Goal: Task Accomplishment & Management: Complete application form

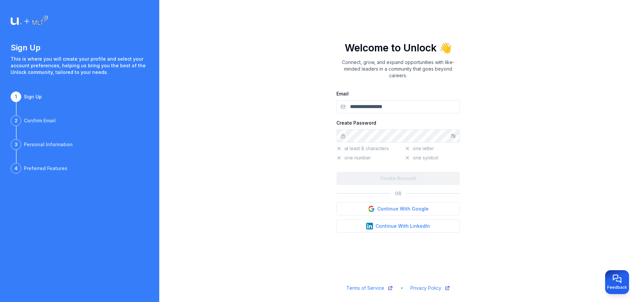
click at [352, 108] on input "Email" at bounding box center [397, 106] width 123 height 13
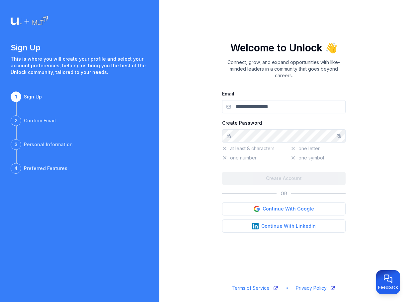
click at [277, 112] on input "Email" at bounding box center [283, 106] width 123 height 13
type input "**********"
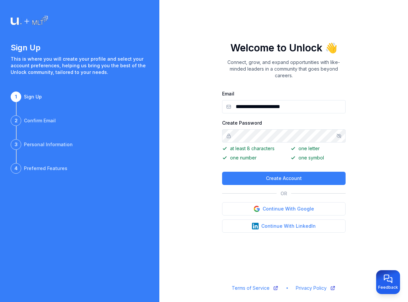
click at [341, 137] on div at bounding box center [283, 135] width 123 height 13
click at [340, 135] on icon "Show/hide password" at bounding box center [338, 135] width 5 height 5
click at [239, 174] on button "Create Account" at bounding box center [283, 178] width 123 height 13
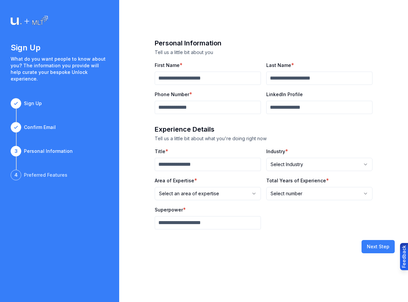
click at [250, 77] on input "First Name" at bounding box center [208, 78] width 106 height 13
type input "****"
click at [289, 77] on input "Last Name" at bounding box center [319, 78] width 106 height 13
type input "*"
click at [212, 159] on input "Title" at bounding box center [208, 164] width 106 height 13
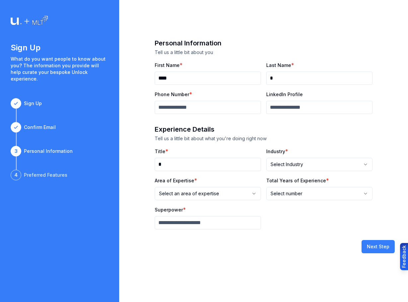
type input "*"
click at [194, 221] on input "Superpower" at bounding box center [208, 222] width 106 height 13
type input "*"
click at [177, 192] on html "**********" at bounding box center [204, 151] width 408 height 302
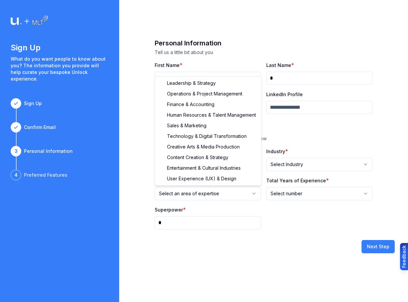
select select "**********"
drag, startPoint x: 189, startPoint y: 178, endPoint x: 257, endPoint y: 181, distance: 68.1
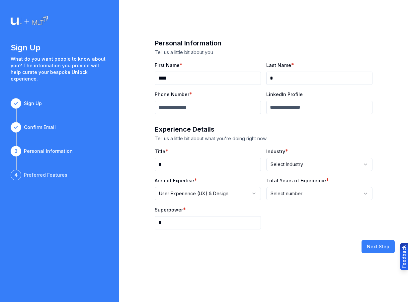
click at [303, 162] on html "**********" at bounding box center [204, 151] width 408 height 302
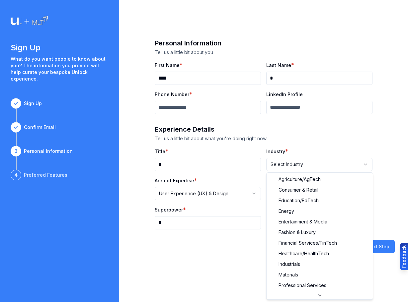
drag, startPoint x: 310, startPoint y: 174, endPoint x: 320, endPoint y: 187, distance: 16.3
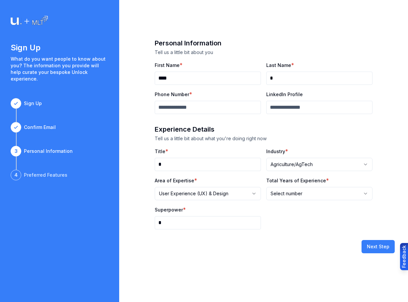
click at [322, 187] on html "**********" at bounding box center [204, 151] width 408 height 302
select select "****"
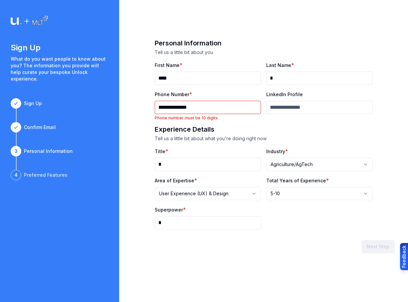
click at [218, 108] on input "**********" at bounding box center [208, 107] width 106 height 13
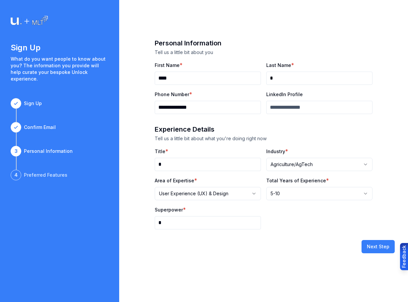
type input "**********"
click at [377, 248] on button "Next Step" at bounding box center [377, 246] width 33 height 13
select select
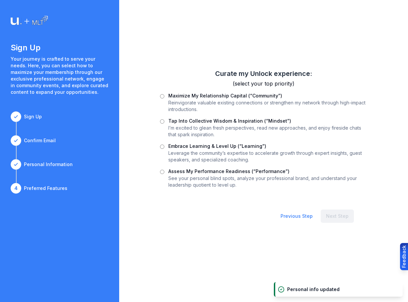
click at [193, 148] on label "Embrace Learning & Level Up (“Learning”)" at bounding box center [217, 146] width 98 height 6
click at [214, 171] on label "Assess My Performance Readiness (“Performance”)" at bounding box center [228, 171] width 121 height 6
click at [324, 217] on button "Next Step" at bounding box center [336, 216] width 33 height 13
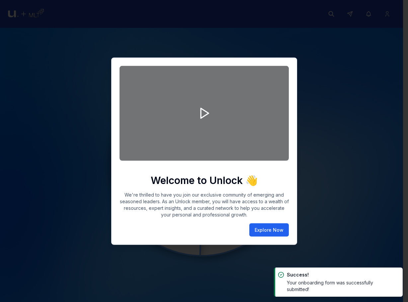
click at [269, 231] on button "Explore Now" at bounding box center [268, 229] width 39 height 13
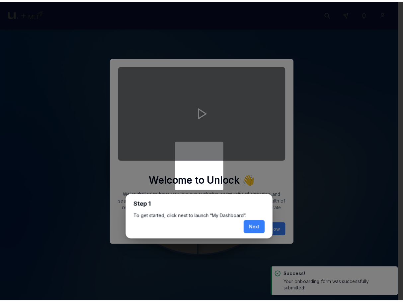
scroll to position [3, 0]
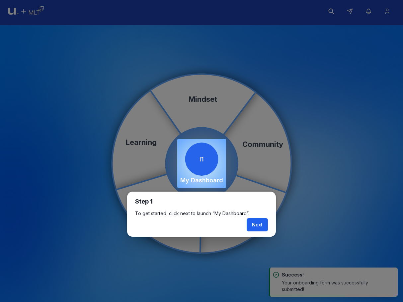
click at [260, 221] on button "Next" at bounding box center [256, 224] width 21 height 13
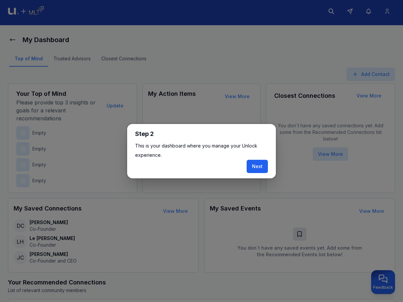
click at [263, 165] on button "Next" at bounding box center [256, 166] width 21 height 13
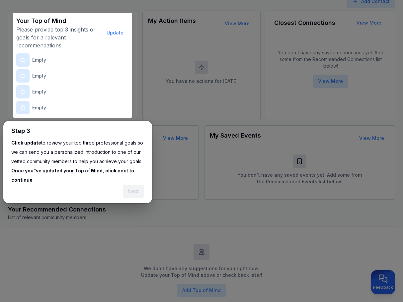
scroll to position [82, 0]
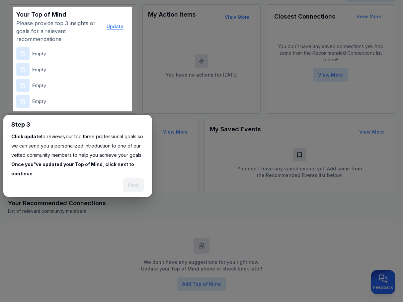
click at [117, 26] on button "Update" at bounding box center [115, 26] width 28 height 13
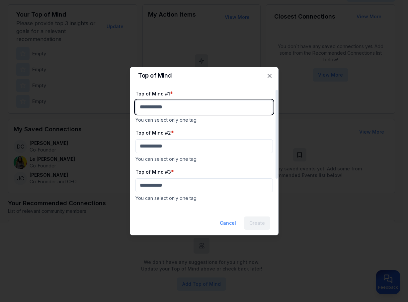
drag, startPoint x: 171, startPoint y: 102, endPoint x: 176, endPoint y: 114, distance: 12.8
click at [171, 103] on body "My Dashboard Top of Mind Trusted Advisors Closest Connections Add Contact Your …" at bounding box center [201, 69] width 403 height 302
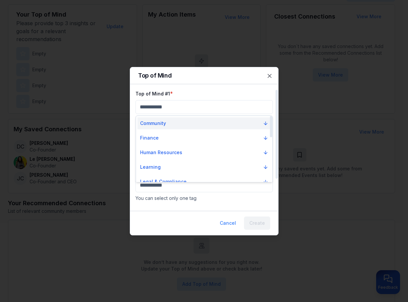
click at [179, 125] on button "Community" at bounding box center [203, 123] width 133 height 12
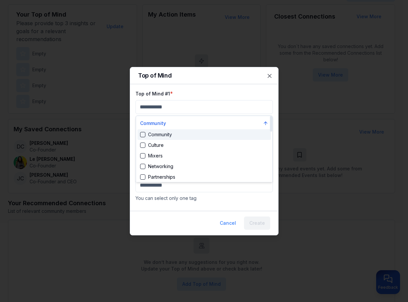
click at [181, 132] on div "Community" at bounding box center [203, 134] width 133 height 11
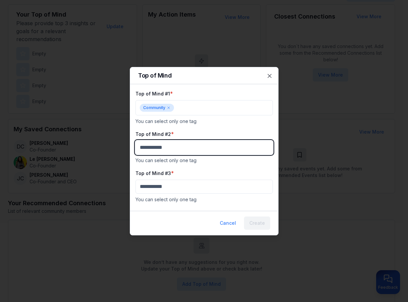
click at [182, 142] on body "My Dashboard Top of Mind Trusted Advisors Closest Connections Add Contact Your …" at bounding box center [201, 69] width 403 height 302
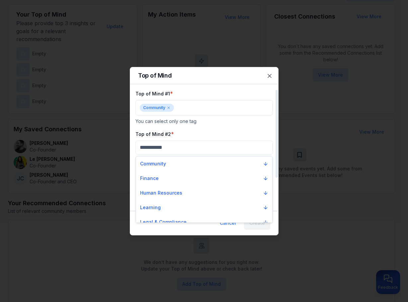
click at [186, 150] on div at bounding box center [204, 151] width 408 height 302
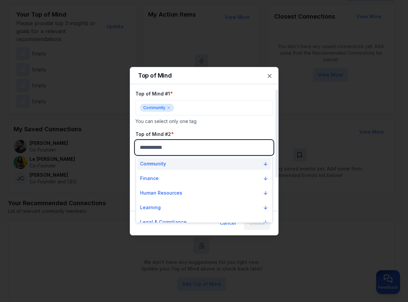
drag, startPoint x: 194, startPoint y: 152, endPoint x: 189, endPoint y: 160, distance: 10.0
click at [193, 153] on body "My Dashboard Top of Mind Trusted Advisors Closest Connections Add Contact Your …" at bounding box center [201, 69] width 403 height 302
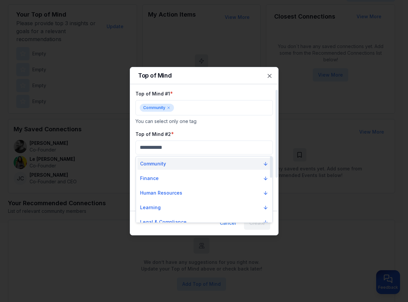
drag, startPoint x: 189, startPoint y: 162, endPoint x: 188, endPoint y: 169, distance: 8.1
click at [189, 162] on button "Community" at bounding box center [203, 164] width 133 height 12
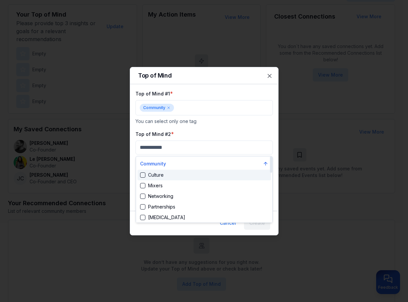
click at [188, 171] on div "Culture" at bounding box center [203, 175] width 133 height 11
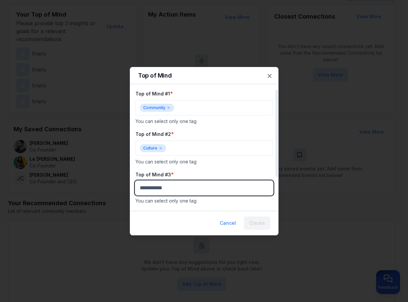
click at [198, 188] on body "My Dashboard Top of Mind Trusted Advisors Closest Connections Add Contact Your …" at bounding box center [201, 69] width 403 height 302
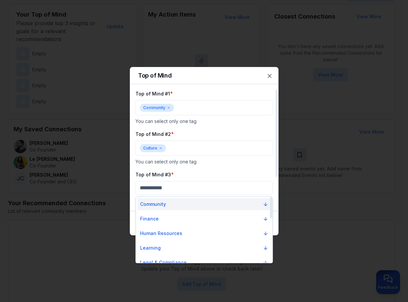
drag, startPoint x: 188, startPoint y: 203, endPoint x: 184, endPoint y: 210, distance: 7.7
click at [188, 203] on button "Community" at bounding box center [203, 204] width 133 height 12
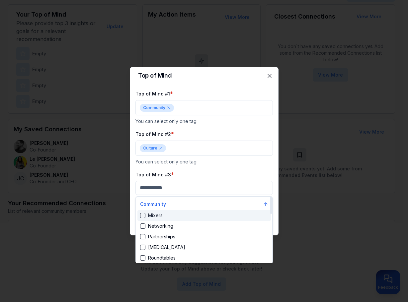
drag, startPoint x: 185, startPoint y: 220, endPoint x: 274, endPoint y: 217, distance: 88.9
click at [184, 220] on div "Mixers" at bounding box center [203, 215] width 133 height 11
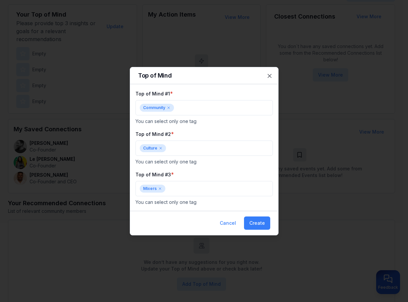
drag, startPoint x: 275, startPoint y: 220, endPoint x: 264, endPoint y: 224, distance: 12.0
click at [274, 220] on div "Cancel Create" at bounding box center [204, 223] width 148 height 24
click at [264, 225] on button "Create" at bounding box center [257, 223] width 26 height 13
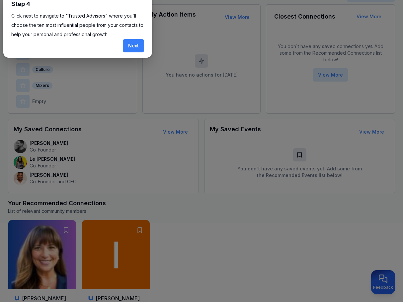
click at [136, 49] on button "Next" at bounding box center [133, 45] width 21 height 13
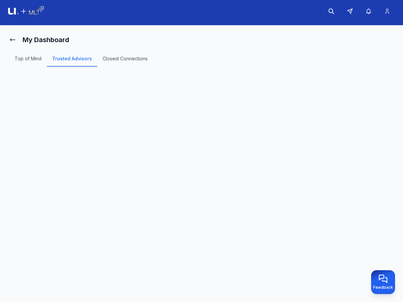
scroll to position [3, 0]
